Goal: Transaction & Acquisition: Purchase product/service

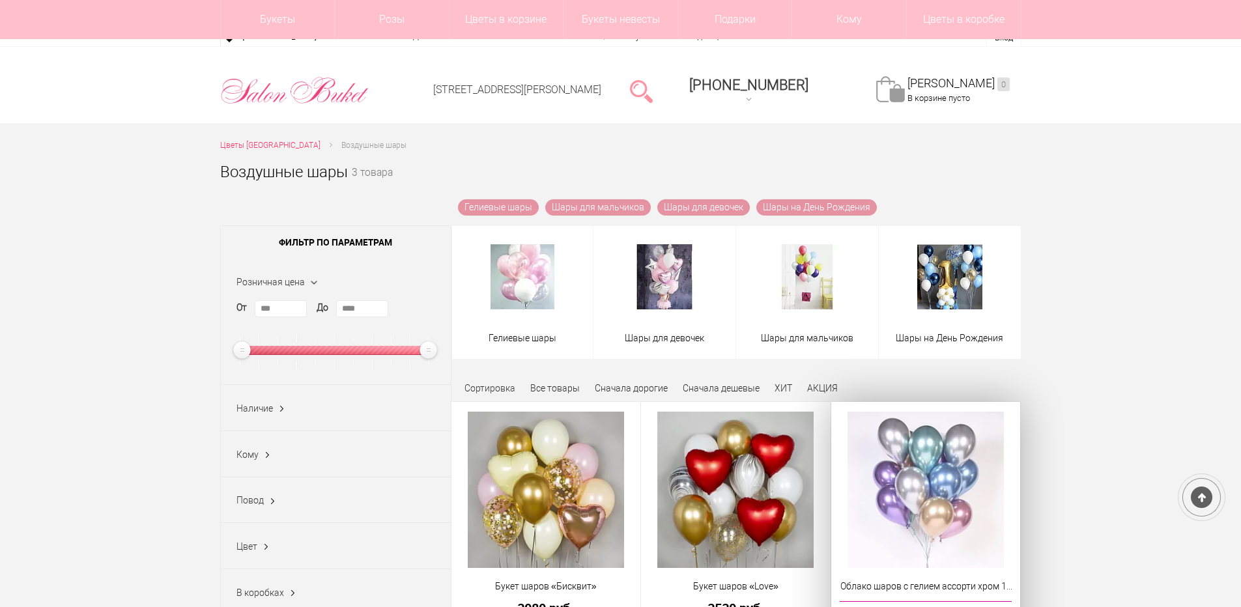
scroll to position [174, 0]
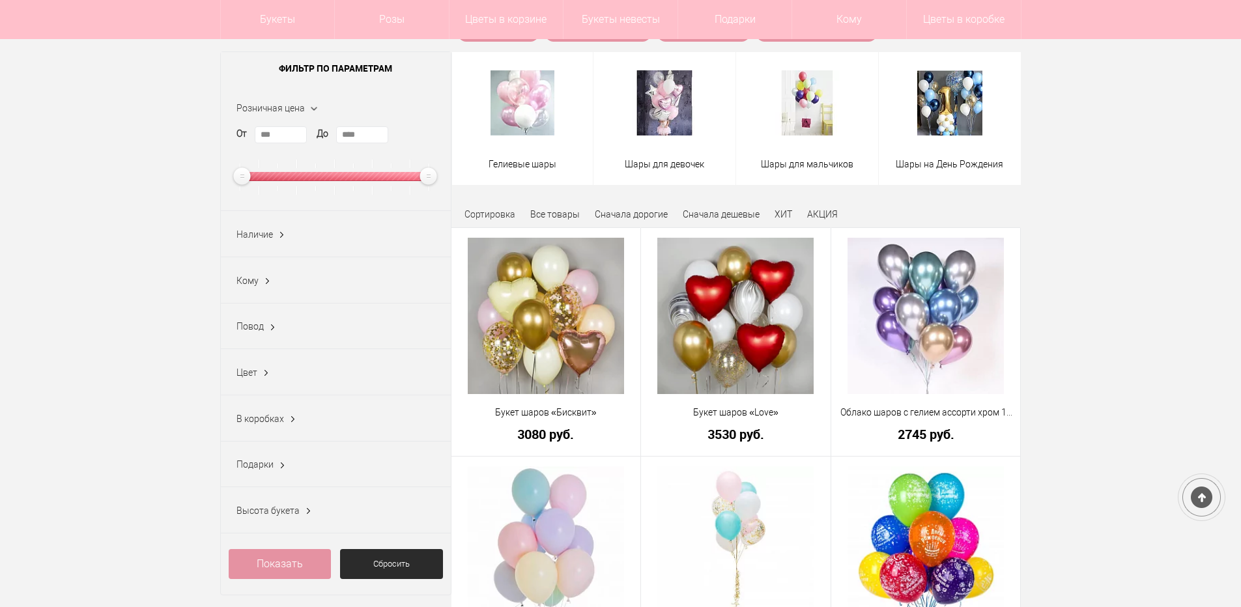
click at [248, 331] on span "Повод" at bounding box center [250, 326] width 27 height 10
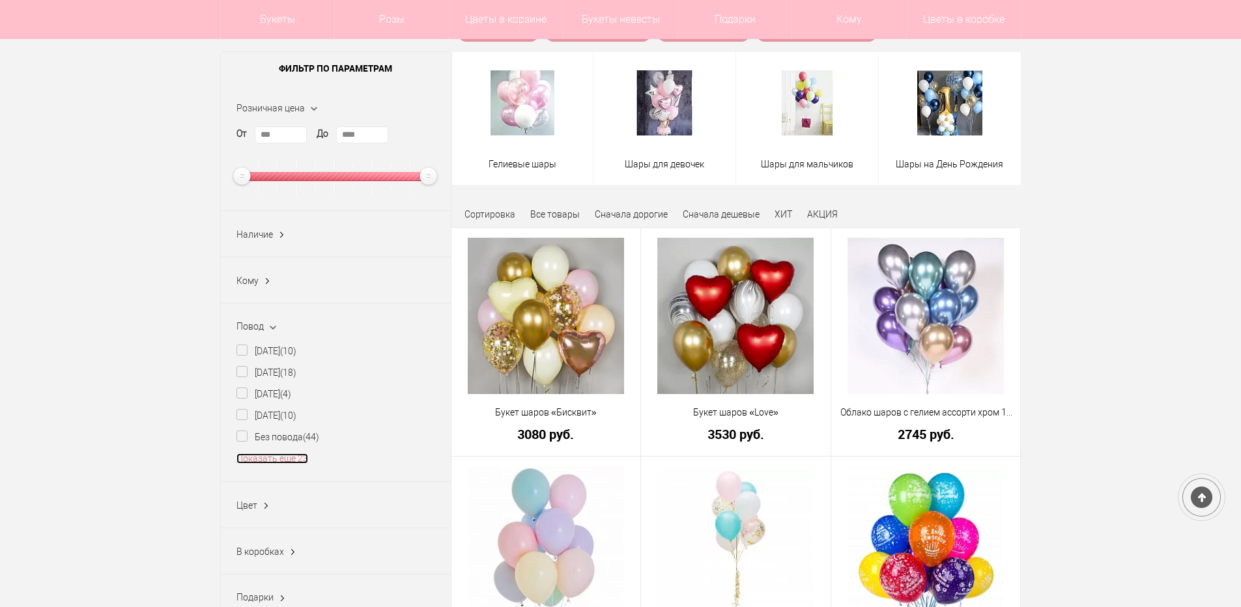
click at [259, 459] on link "Показать еще 23" at bounding box center [273, 459] width 72 height 10
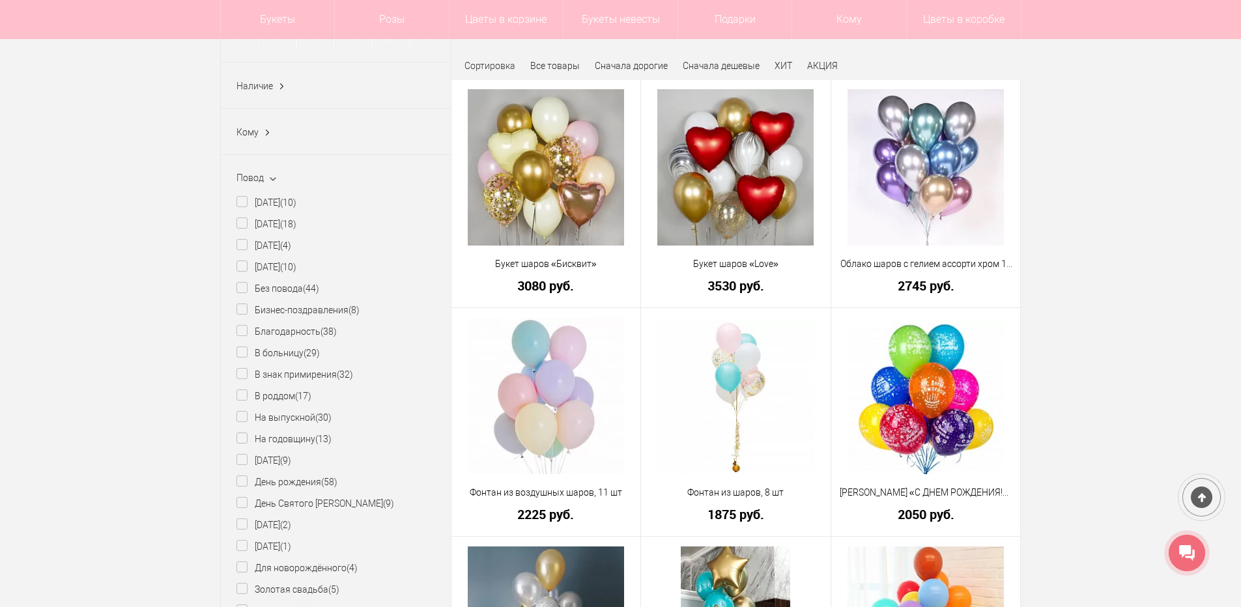
scroll to position [347, 0]
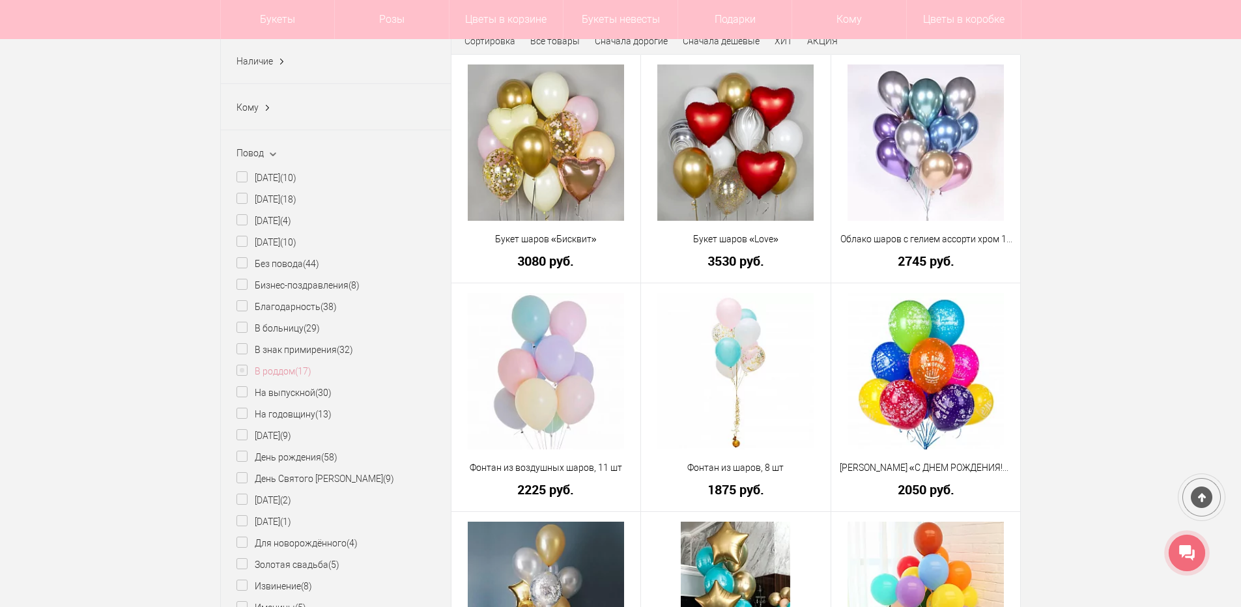
click at [240, 375] on label "В роддом (17)" at bounding box center [274, 372] width 75 height 14
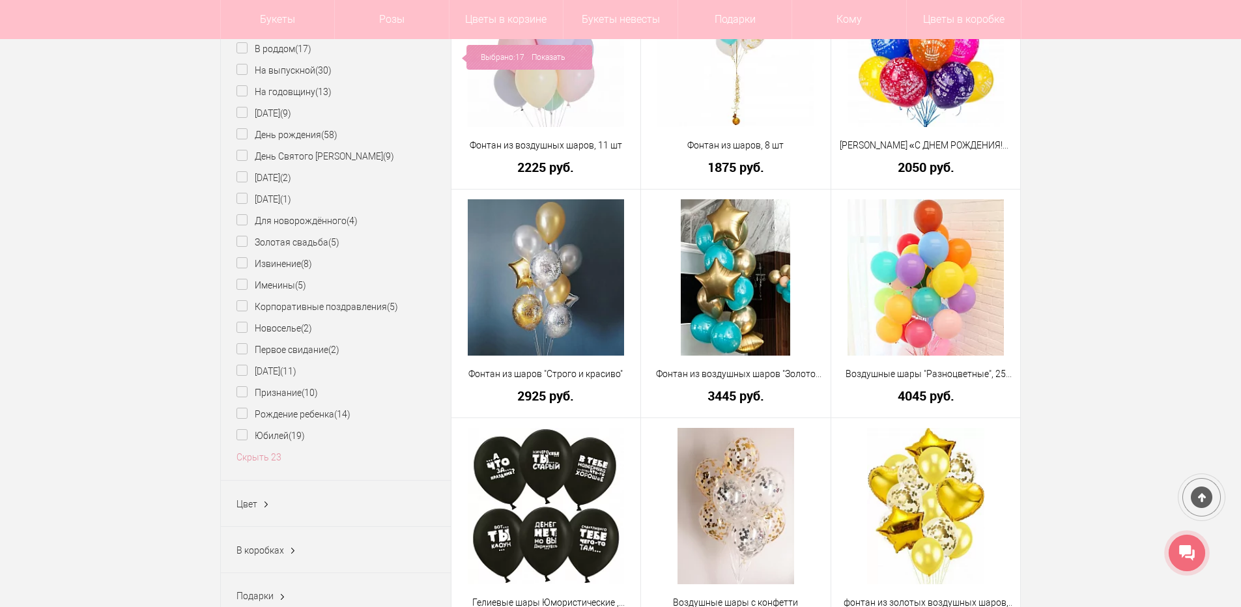
scroll to position [695, 0]
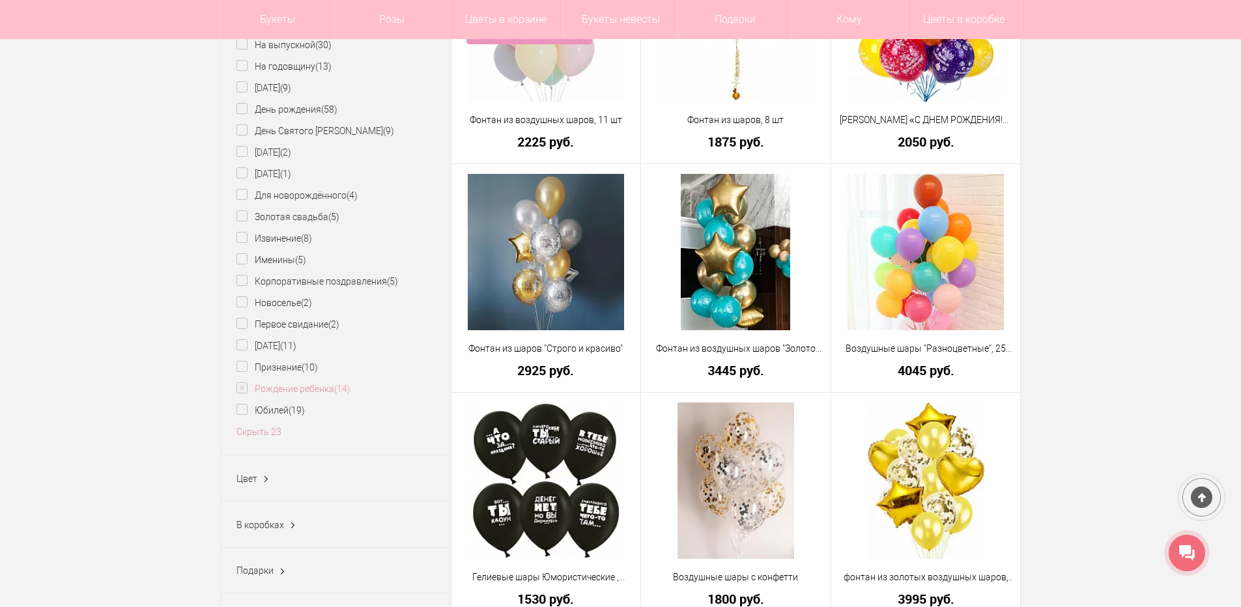
click at [239, 392] on label "Рождение ребенка (14)" at bounding box center [294, 390] width 114 height 14
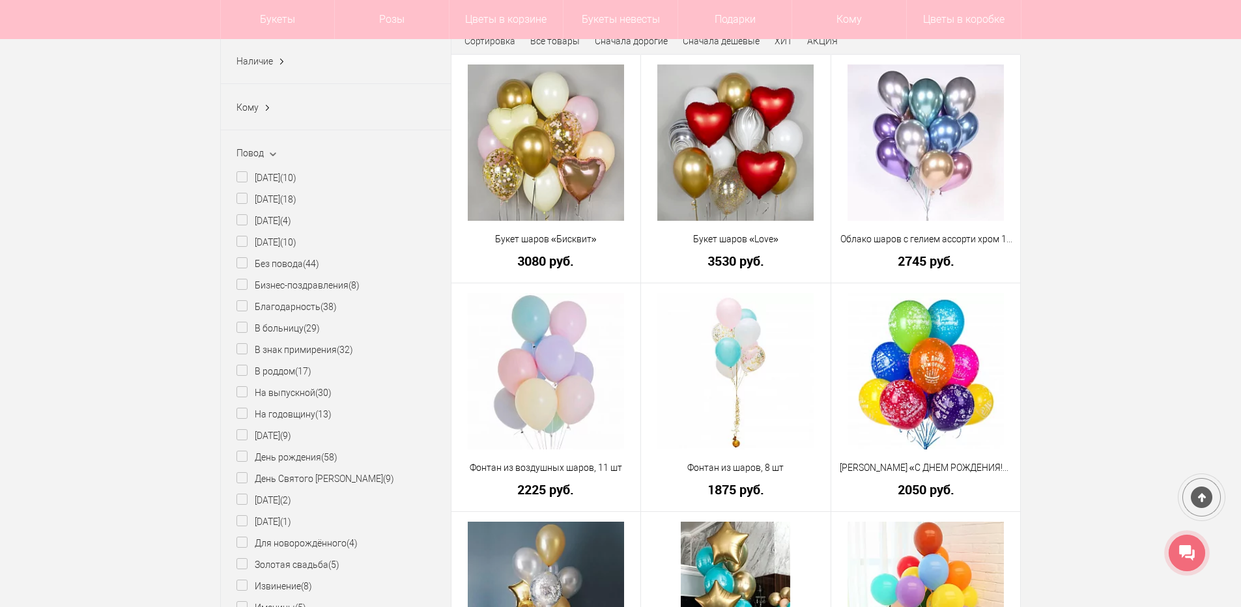
scroll to position [521, 0]
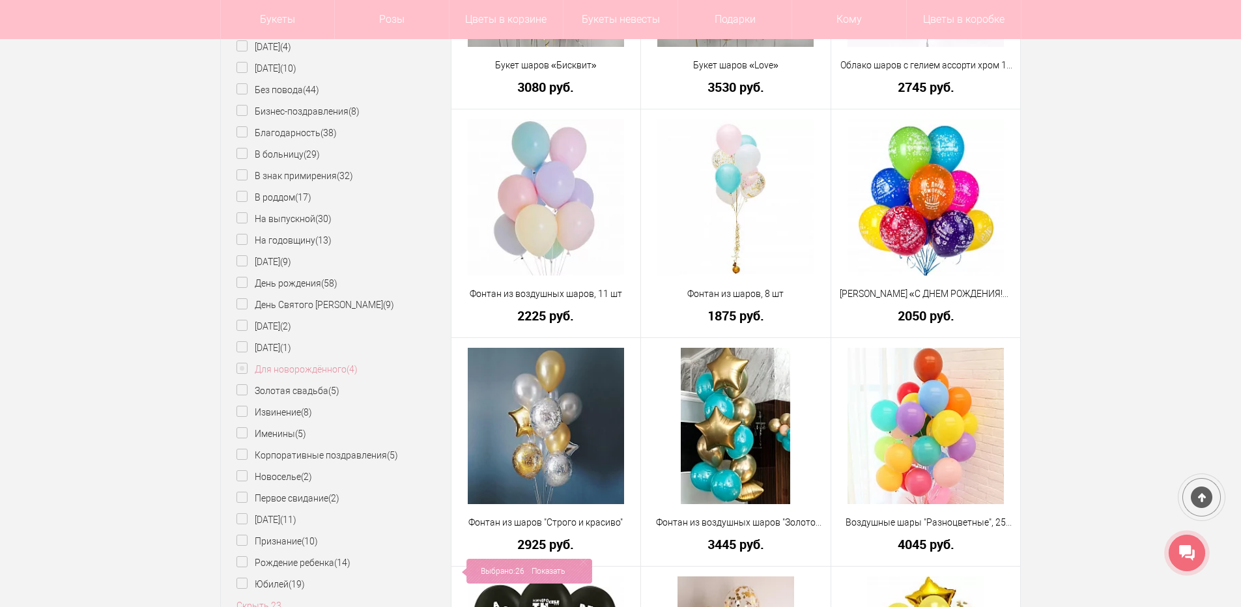
click at [244, 371] on label "Для новорождённого (4)" at bounding box center [297, 370] width 121 height 14
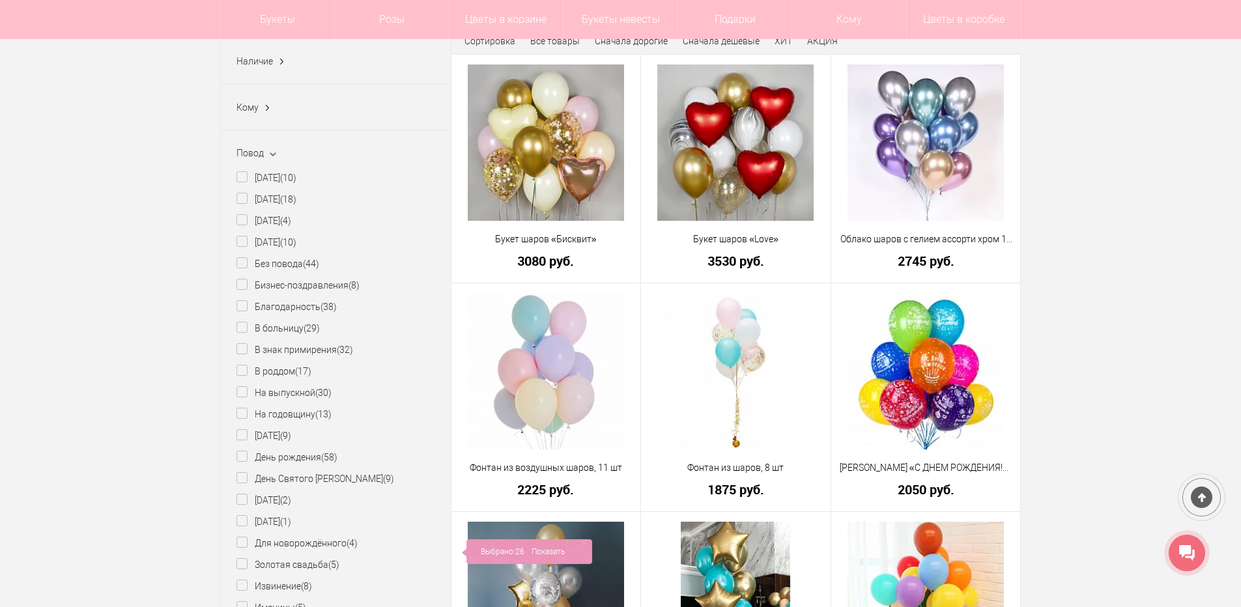
scroll to position [174, 0]
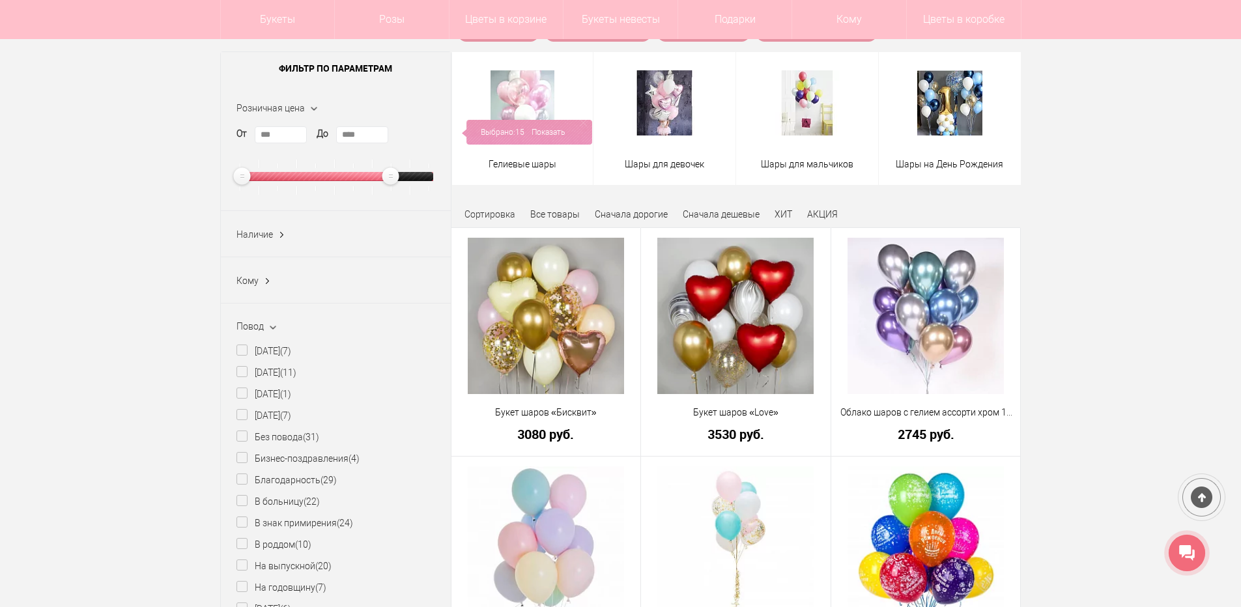
type input "****"
drag, startPoint x: 429, startPoint y: 177, endPoint x: 394, endPoint y: 160, distance: 39.1
click at [394, 160] on div "От *** До ****" at bounding box center [336, 160] width 199 height 68
click at [543, 135] on link "Показать" at bounding box center [548, 132] width 33 height 25
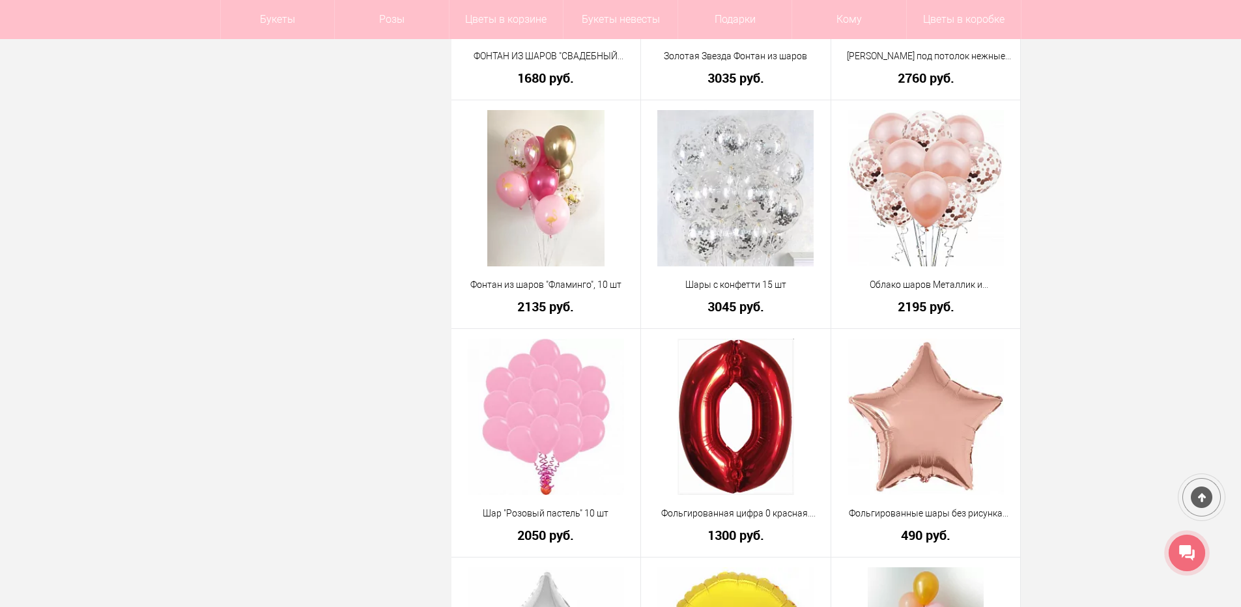
scroll to position [1390, 0]
